Goal: Task Accomplishment & Management: Complete application form

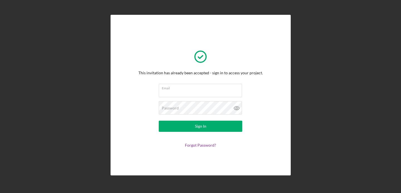
type input "[EMAIL_ADDRESS][DOMAIN_NAME]"
click at [207, 128] on button "Sign In" at bounding box center [201, 125] width 84 height 11
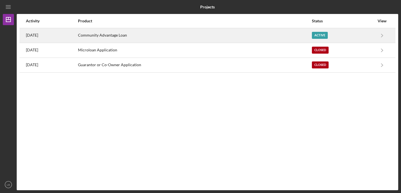
click at [322, 36] on div "Active" at bounding box center [320, 35] width 16 height 7
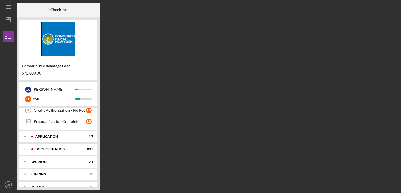
scroll to position [94, 0]
click at [57, 137] on div "Icon/Expander Application 1 / 7" at bounding box center [59, 134] width 78 height 11
